Goal: Download file/media

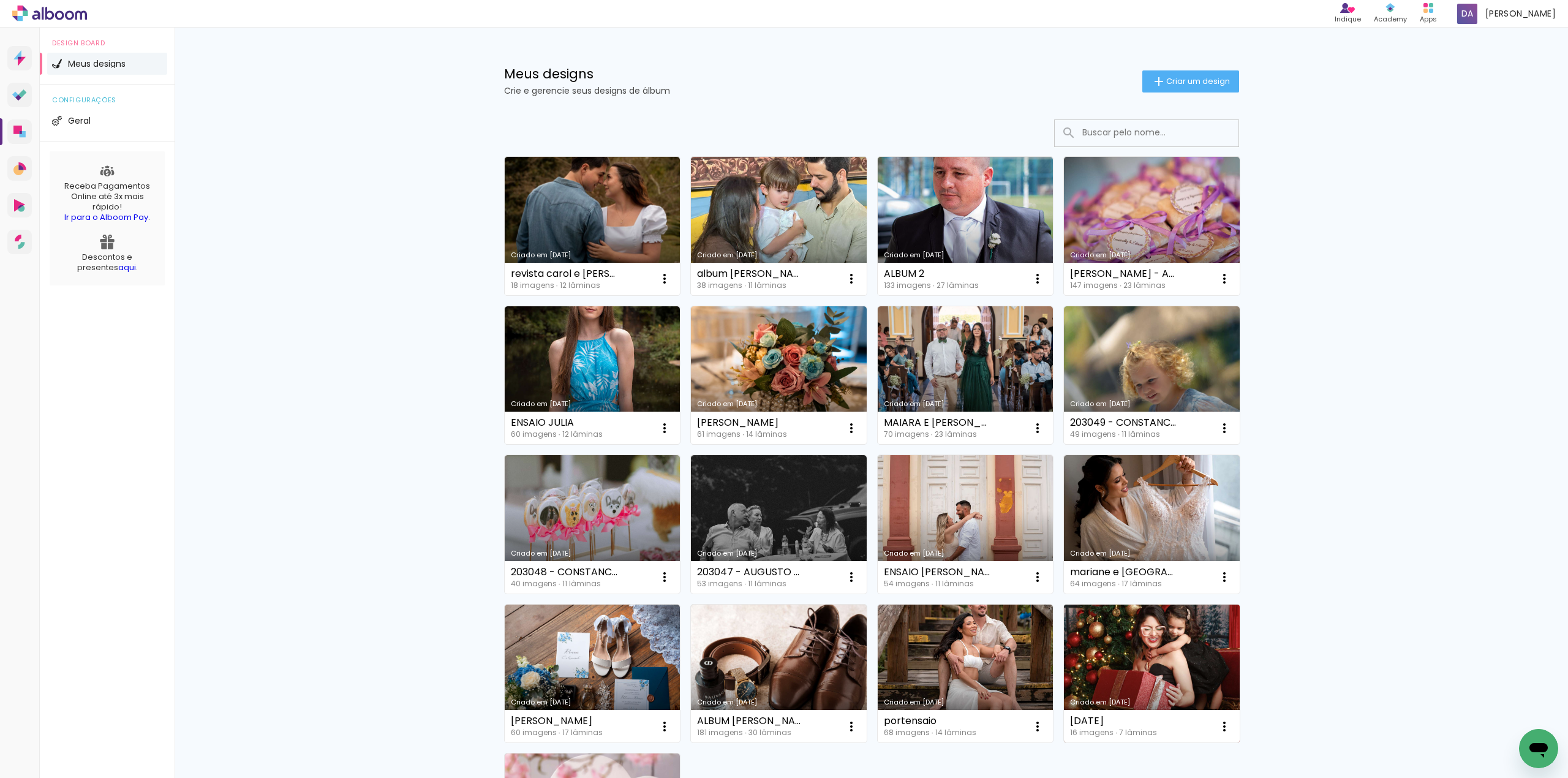
click at [1146, 663] on link "Criado em [DATE]" at bounding box center [1151, 674] width 176 height 138
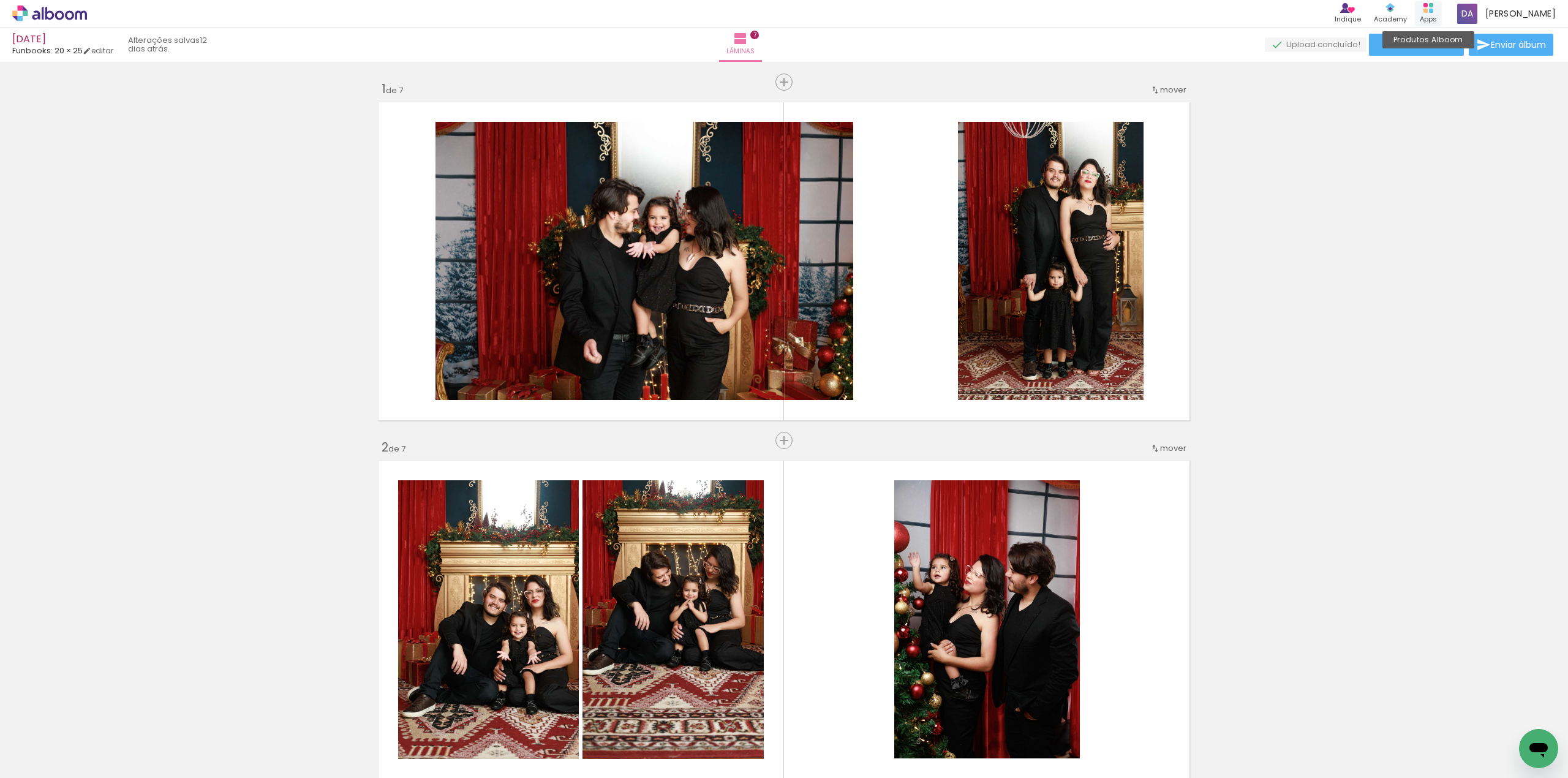
click at [1433, 7] on icon at bounding box center [1428, 8] width 10 height 10
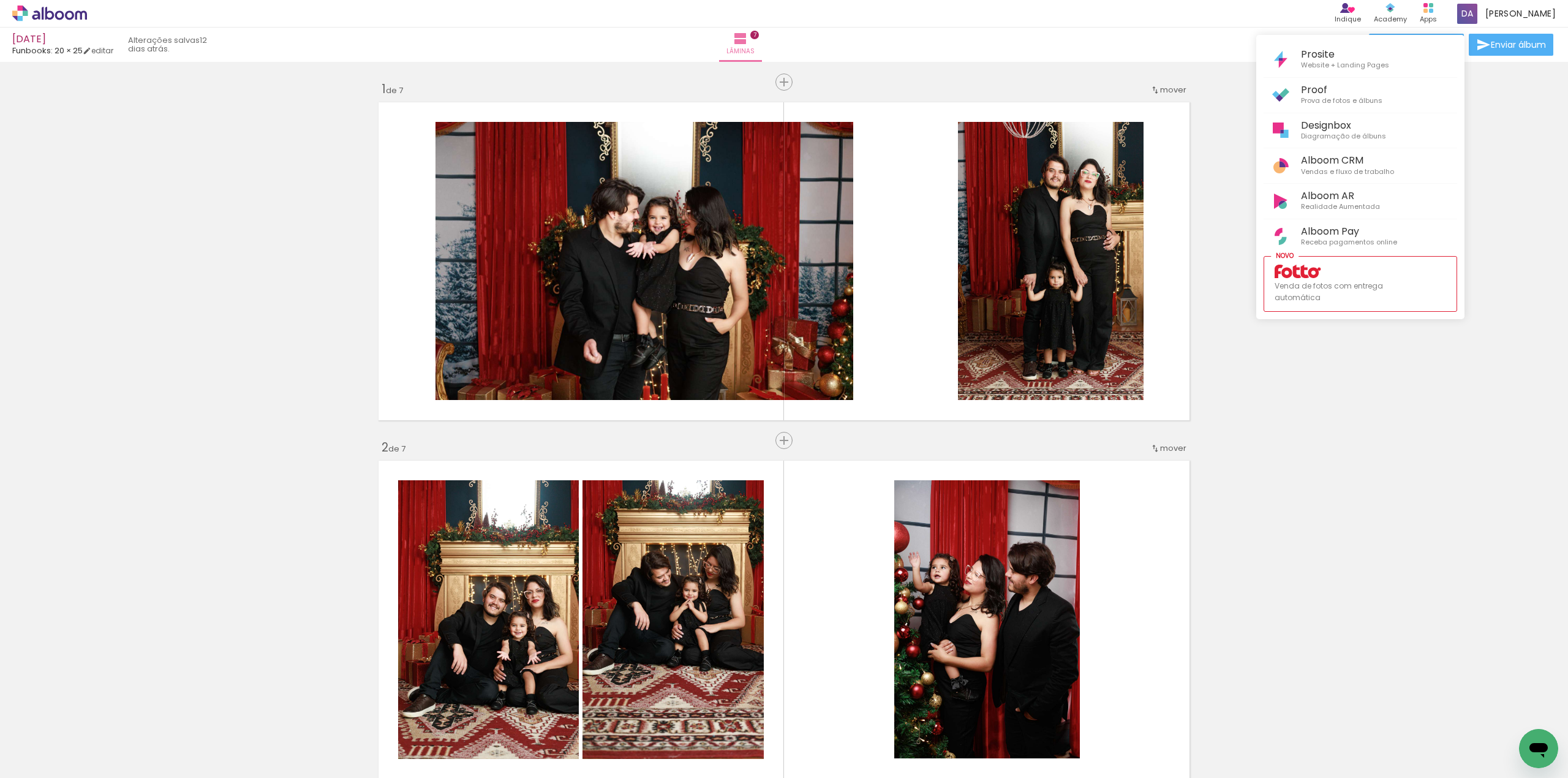
click at [1326, 420] on div at bounding box center [784, 389] width 1568 height 778
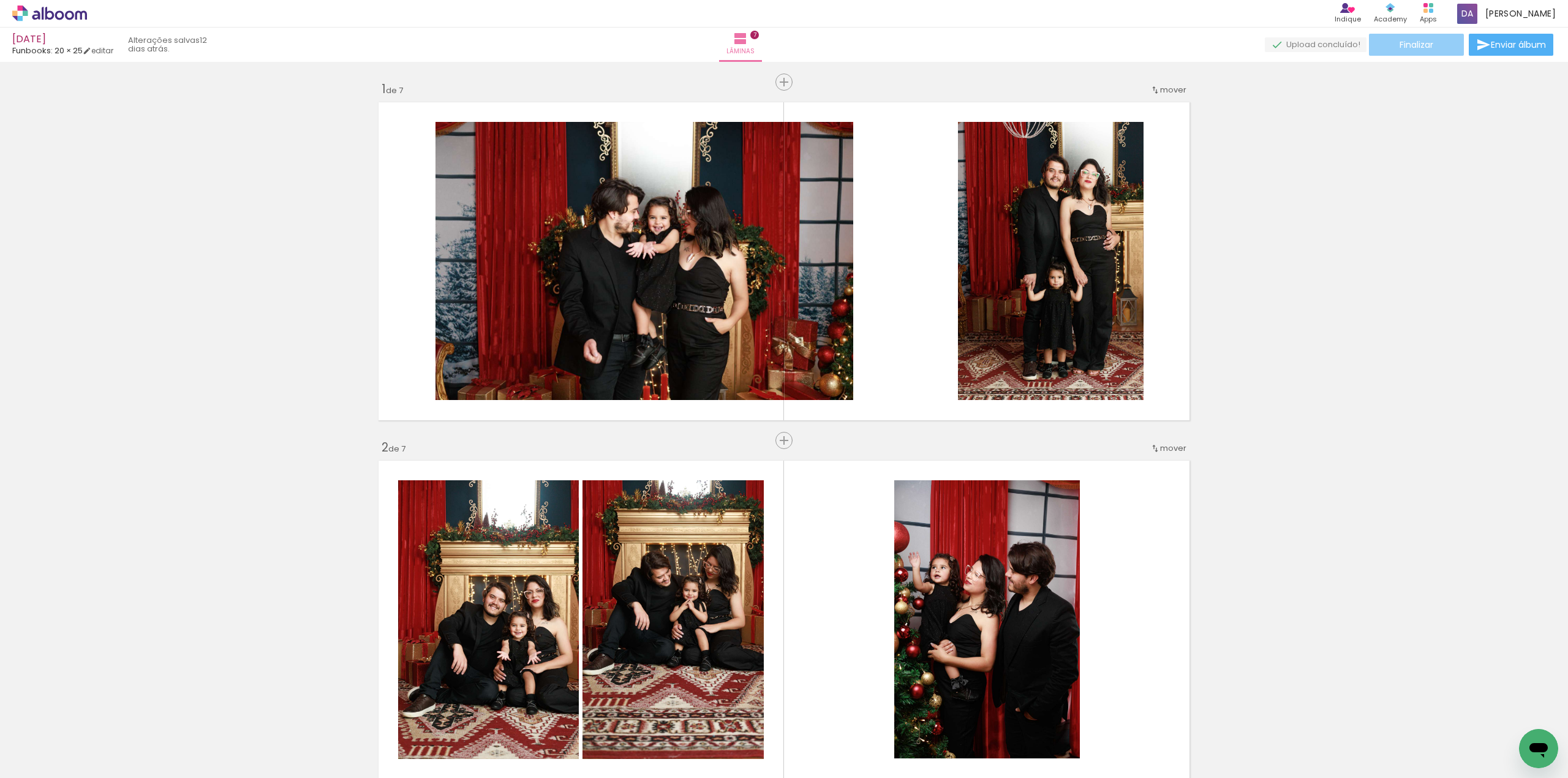
click at [1375, 48] on paper-button "Finalizar" at bounding box center [1416, 44] width 95 height 22
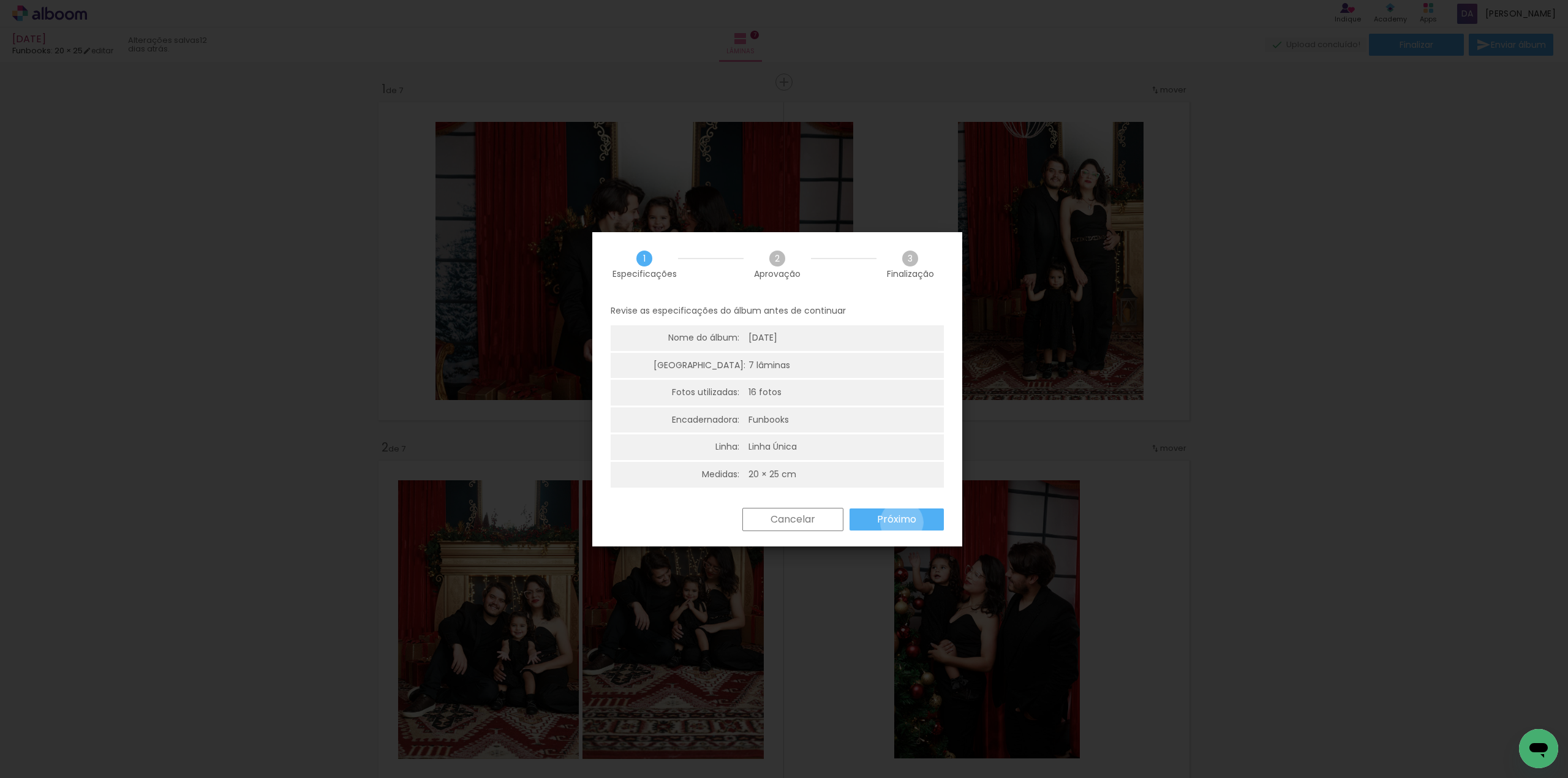
click at [0, 0] on slot "Próximo" at bounding box center [0, 0] width 0 height 0
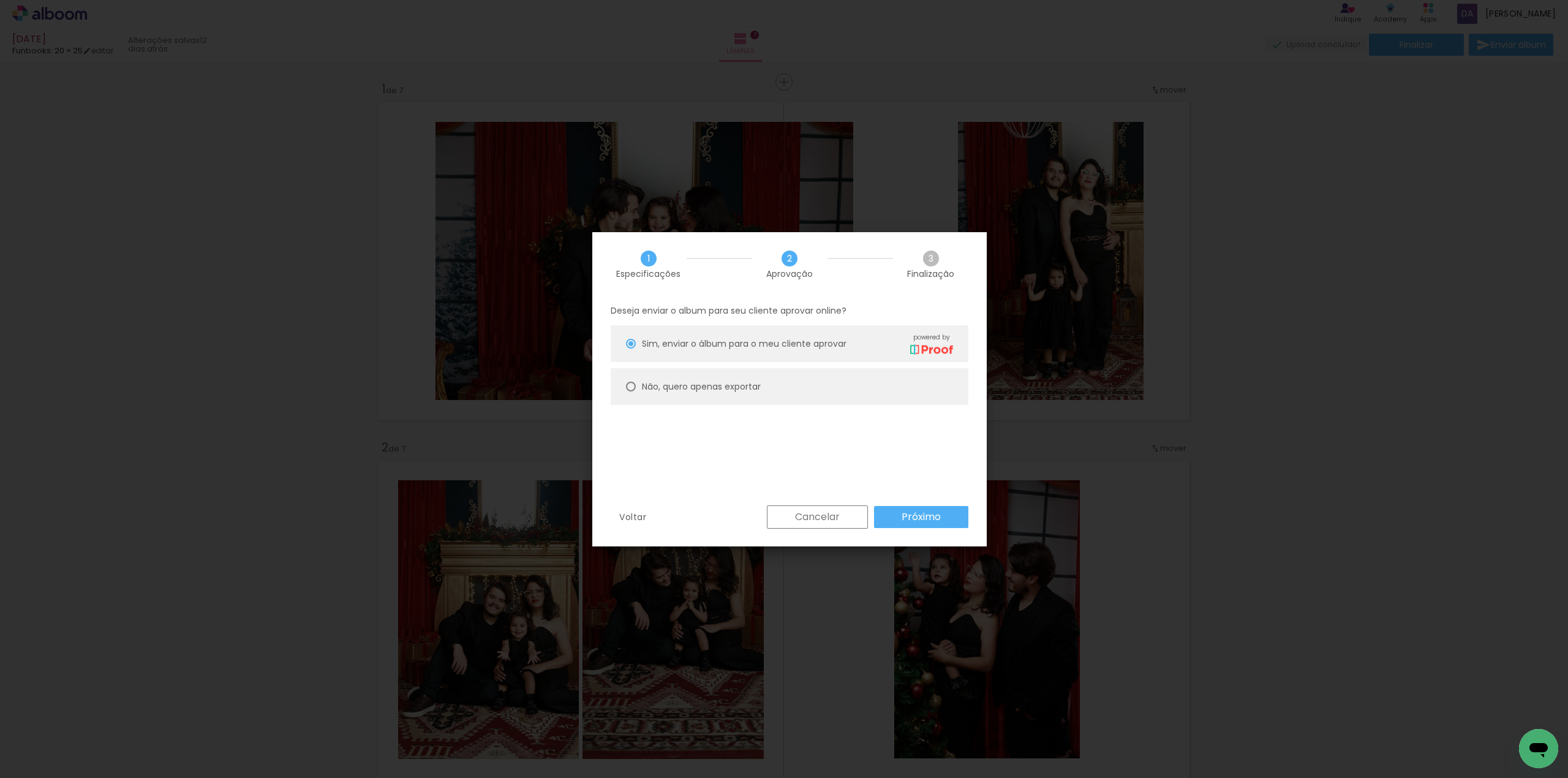
click at [0, 0] on slot "Não, quero apenas exportar" at bounding box center [0, 0] width 0 height 0
type paper-radio-button "on"
click at [0, 0] on slot "Próximo" at bounding box center [0, 0] width 0 height 0
type input "Alta, 300 DPI"
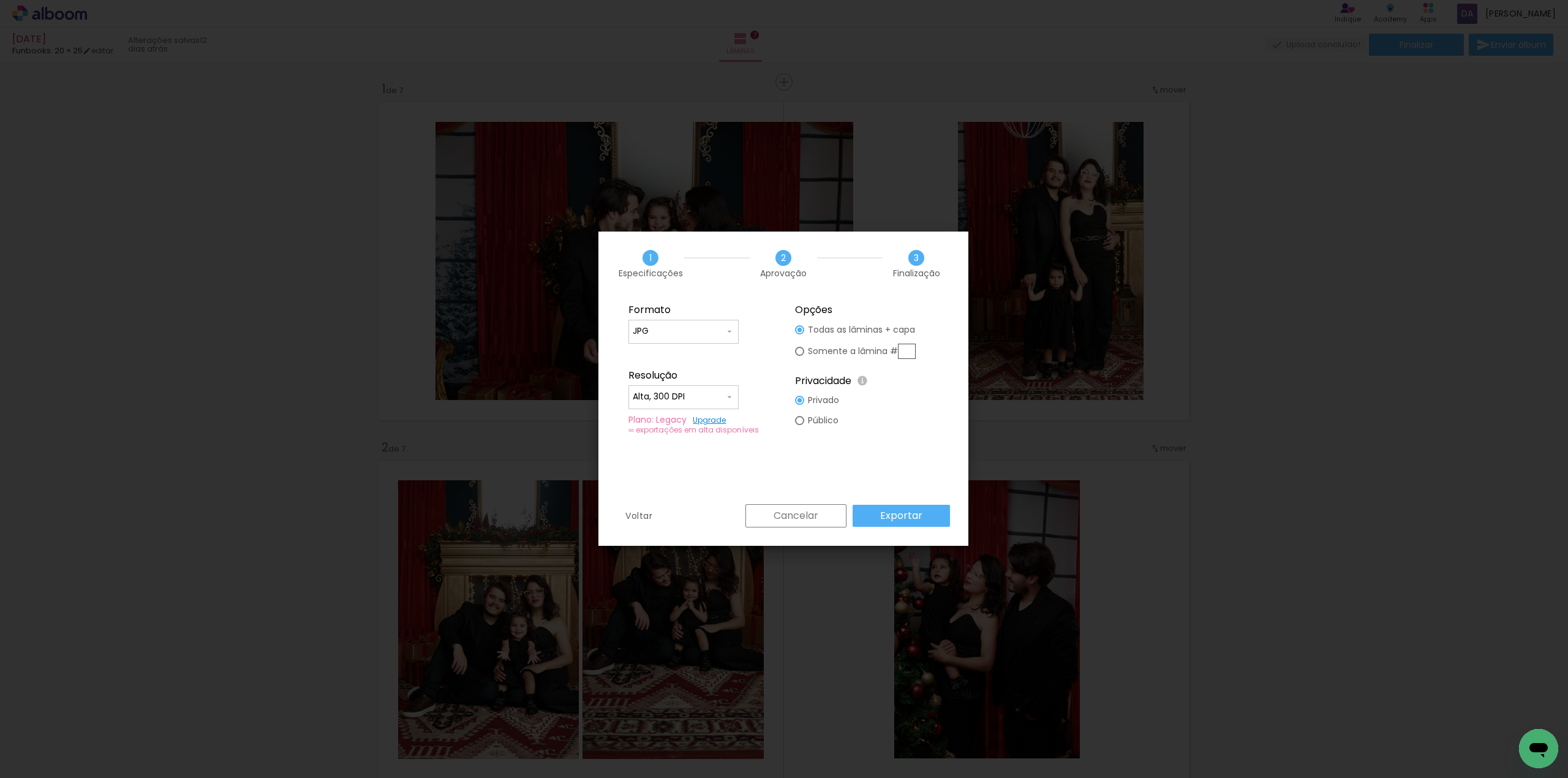
click at [869, 519] on paper-button "Exportar" at bounding box center [901, 515] width 97 height 22
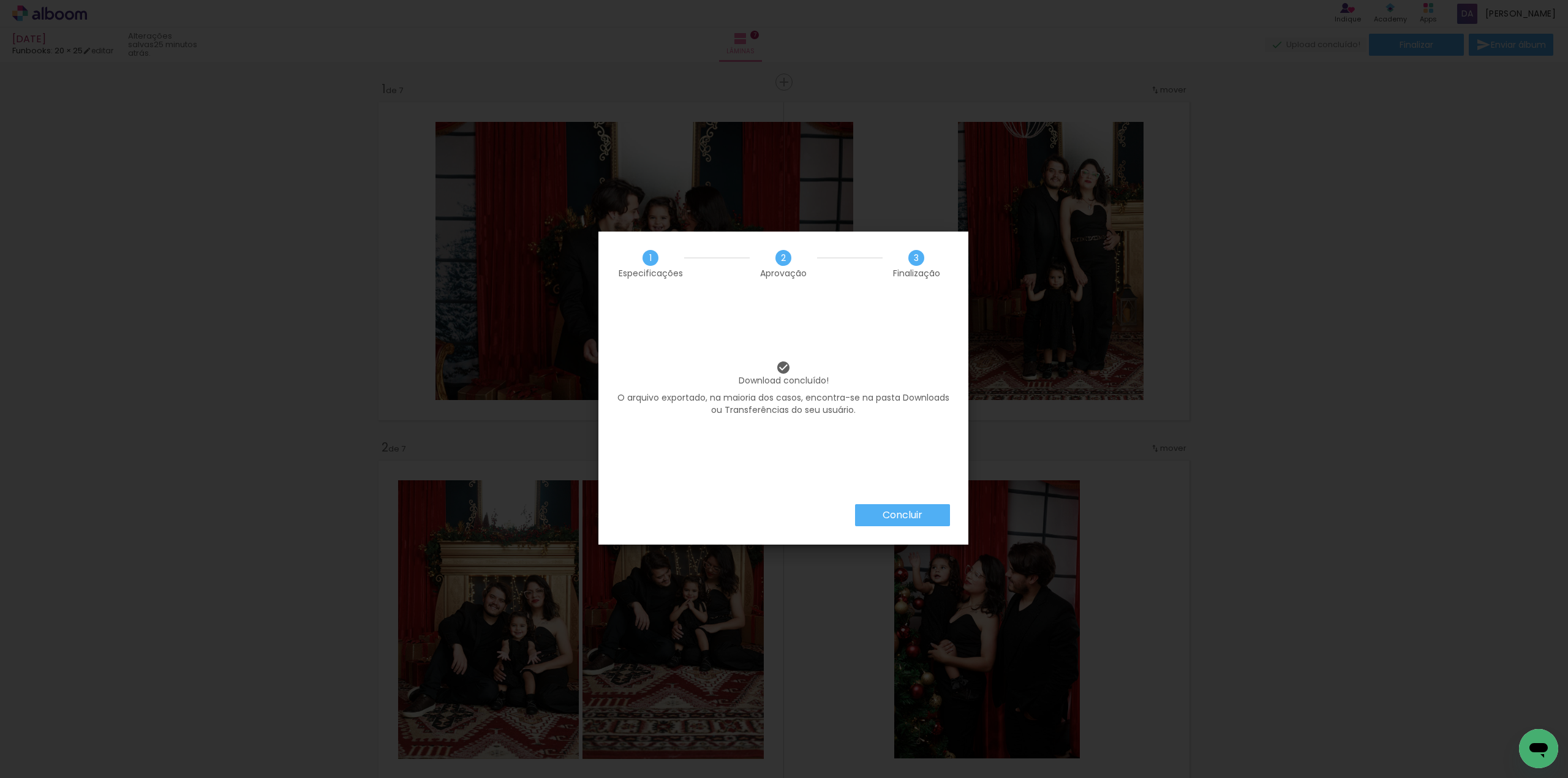
click at [0, 0] on slot "Concluir" at bounding box center [0, 0] width 0 height 0
